Goal: Task Accomplishment & Management: Use online tool/utility

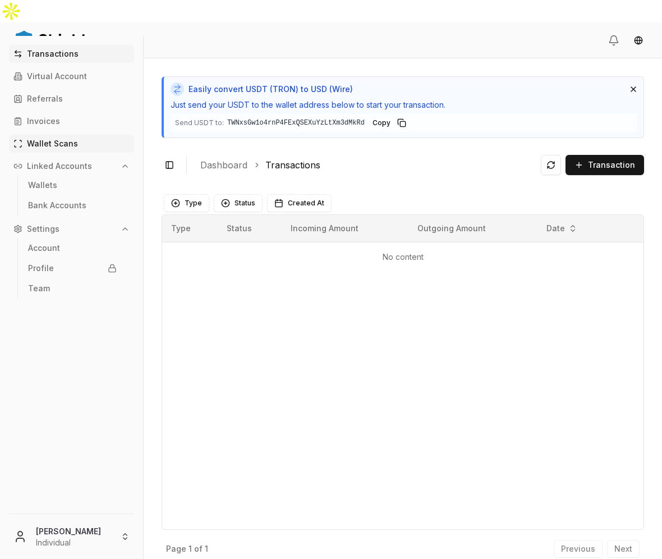
click at [75, 140] on p "Wallet Scans" at bounding box center [52, 144] width 51 height 8
click at [74, 143] on p "Wallet Scans" at bounding box center [52, 144] width 51 height 8
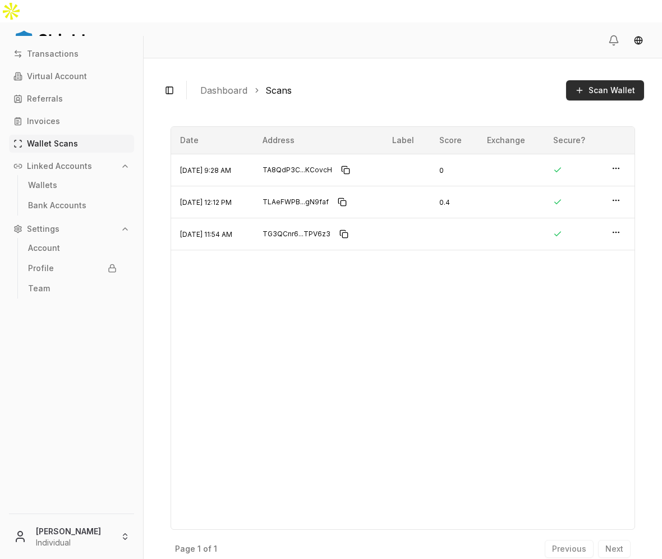
click at [592, 85] on span "Scan Wallet" at bounding box center [612, 90] width 47 height 11
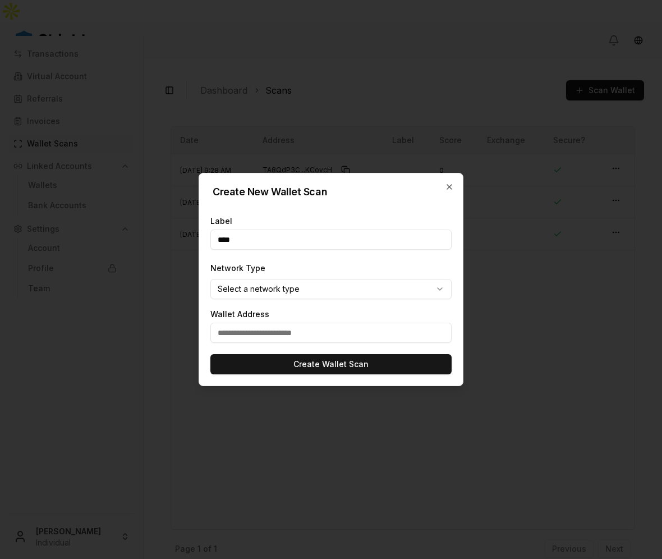
type input "****"
click at [301, 287] on body "Transactions Virtual Account Referrals Invoices Wallet Scans Linked Accounts Wa…" at bounding box center [331, 291] width 662 height 582
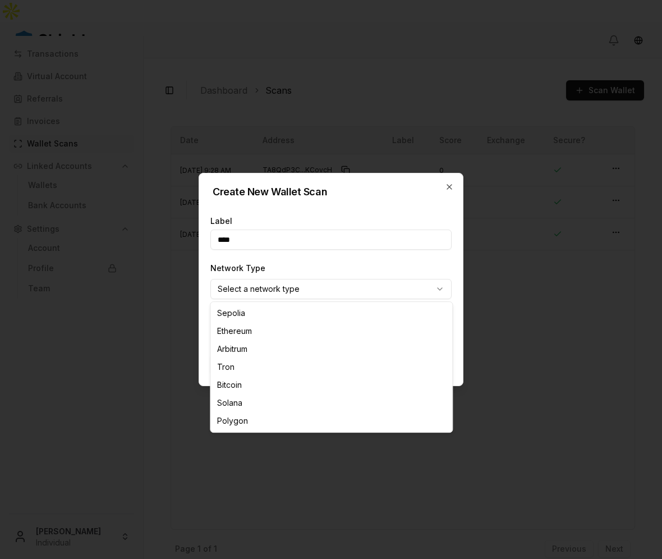
select select "****"
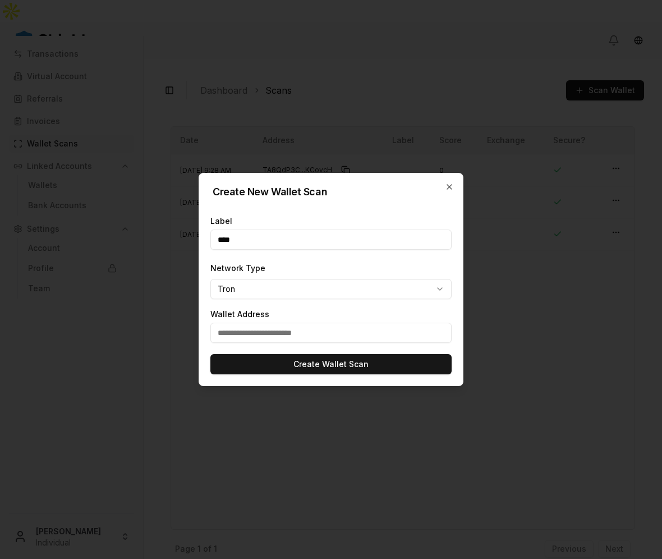
click at [289, 330] on input "text" at bounding box center [331, 333] width 241 height 20
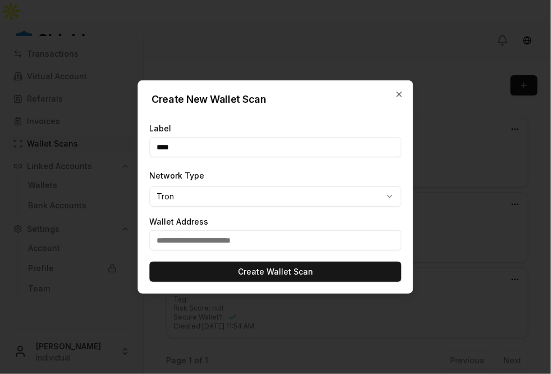
click at [324, 241] on input "text" at bounding box center [276, 240] width 252 height 20
paste input "**********"
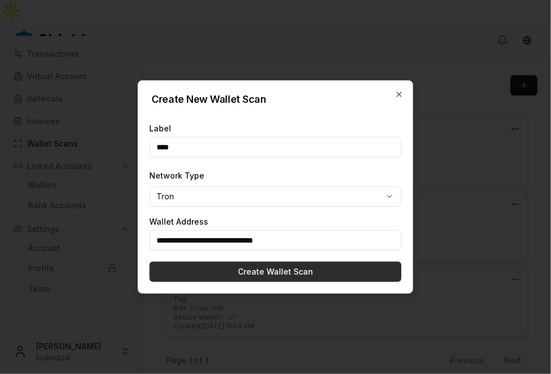
type input "**********"
click at [273, 267] on button "Create Wallet Scan" at bounding box center [276, 272] width 252 height 20
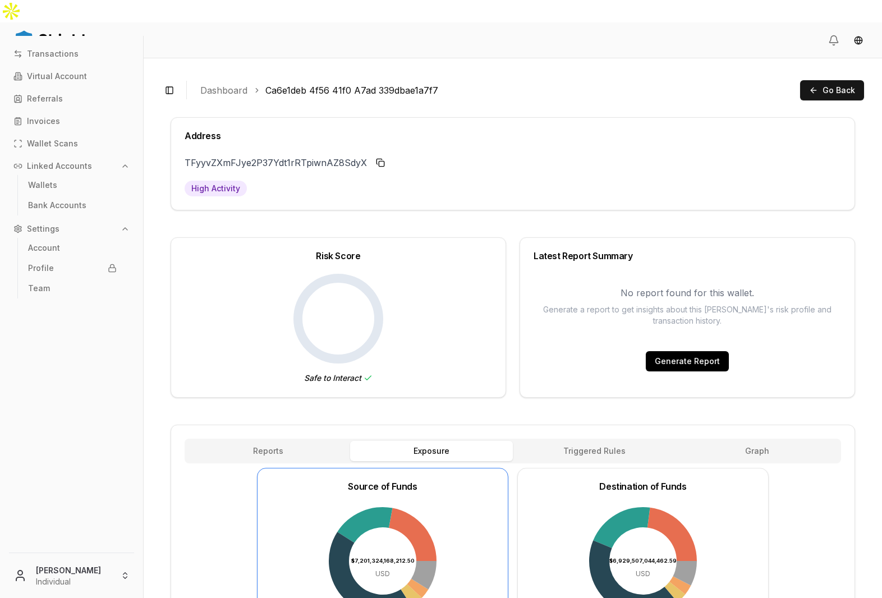
click at [662, 351] on button "Generate Report" at bounding box center [687, 361] width 83 height 20
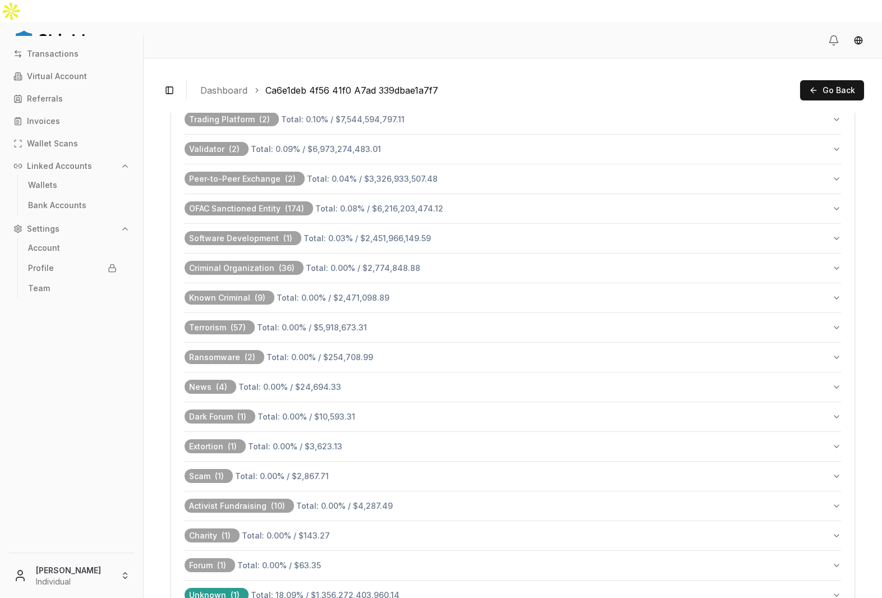
scroll to position [1037, 0]
click at [393, 195] on button "OFAC Sanctioned Entity ( 174 ) Total: 0.08 % / $6,216,203,474.12" at bounding box center [513, 209] width 657 height 29
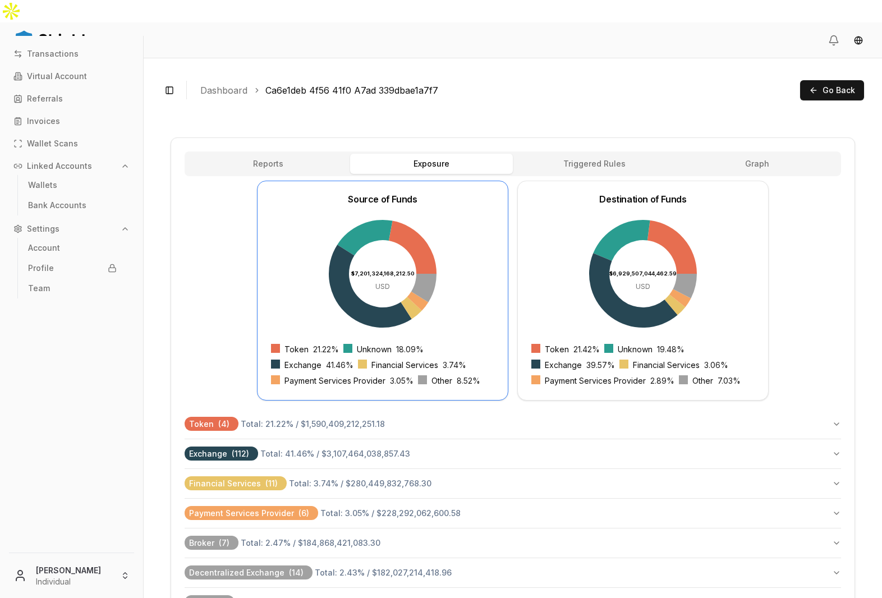
scroll to position [0, 0]
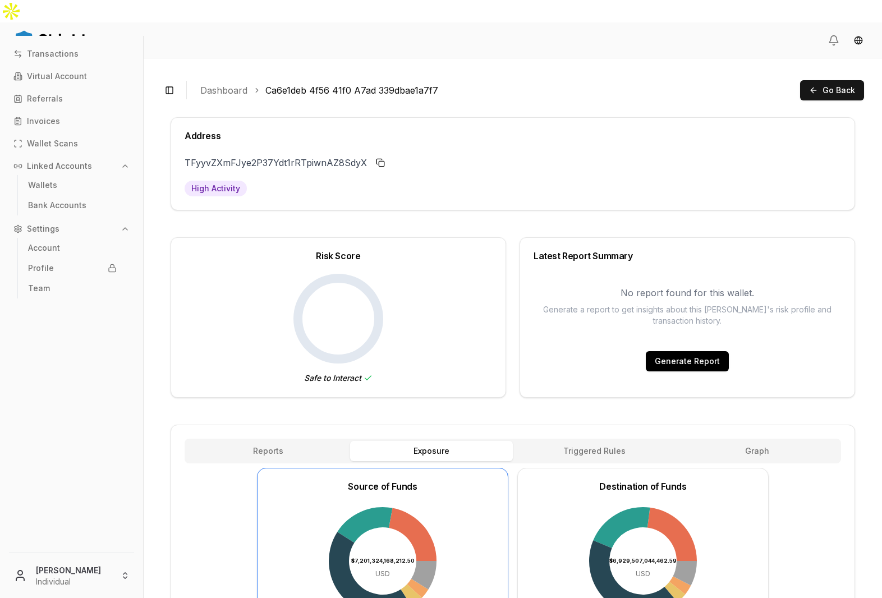
click at [218, 84] on link "Dashboard" at bounding box center [223, 90] width 47 height 13
click at [86, 141] on link "Wallet Scans" at bounding box center [71, 144] width 125 height 18
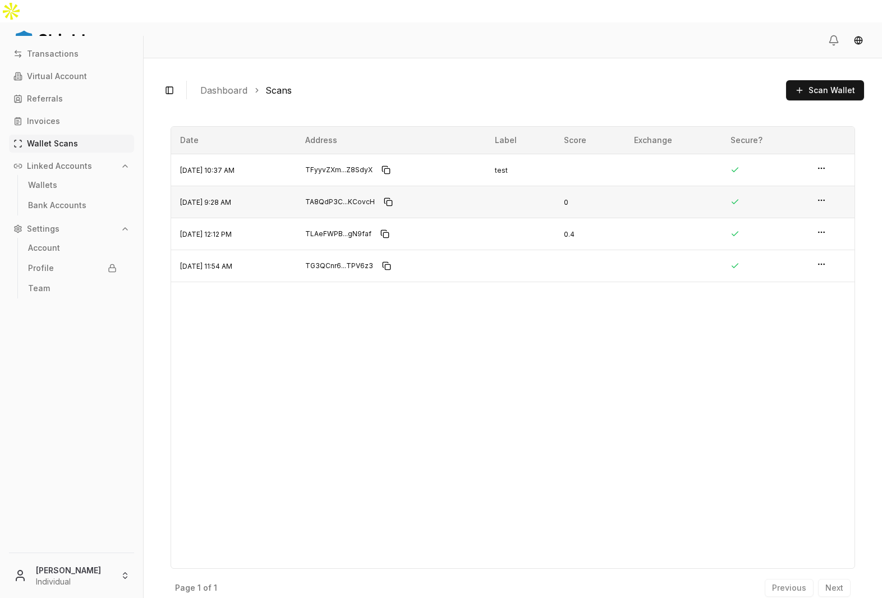
click at [662, 186] on td at bounding box center [831, 202] width 47 height 32
click at [662, 176] on html "Transactions Virtual Account Referrals Invoices Wallet Scans Linked Accounts Wa…" at bounding box center [441, 310] width 882 height 621
click at [662, 154] on p "View Details" at bounding box center [785, 156] width 49 height 8
click at [662, 177] on html "Transactions Virtual Account Referrals Invoices Wallet Scans Linked Accounts Wa…" at bounding box center [441, 310] width 882 height 621
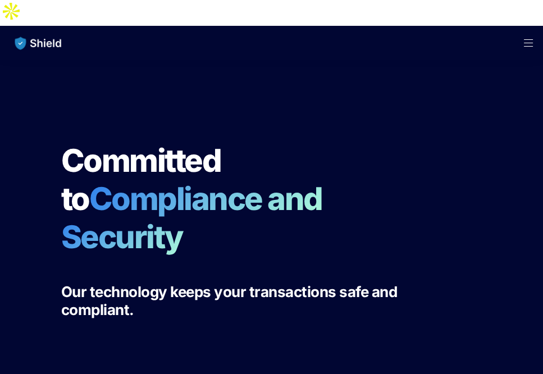
click at [529, 26] on span "Open menu" at bounding box center [528, 43] width 29 height 34
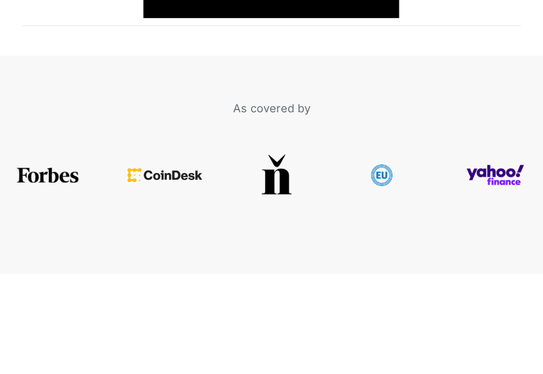
scroll to position [2341, 0]
